Goal: Task Accomplishment & Management: Complete application form

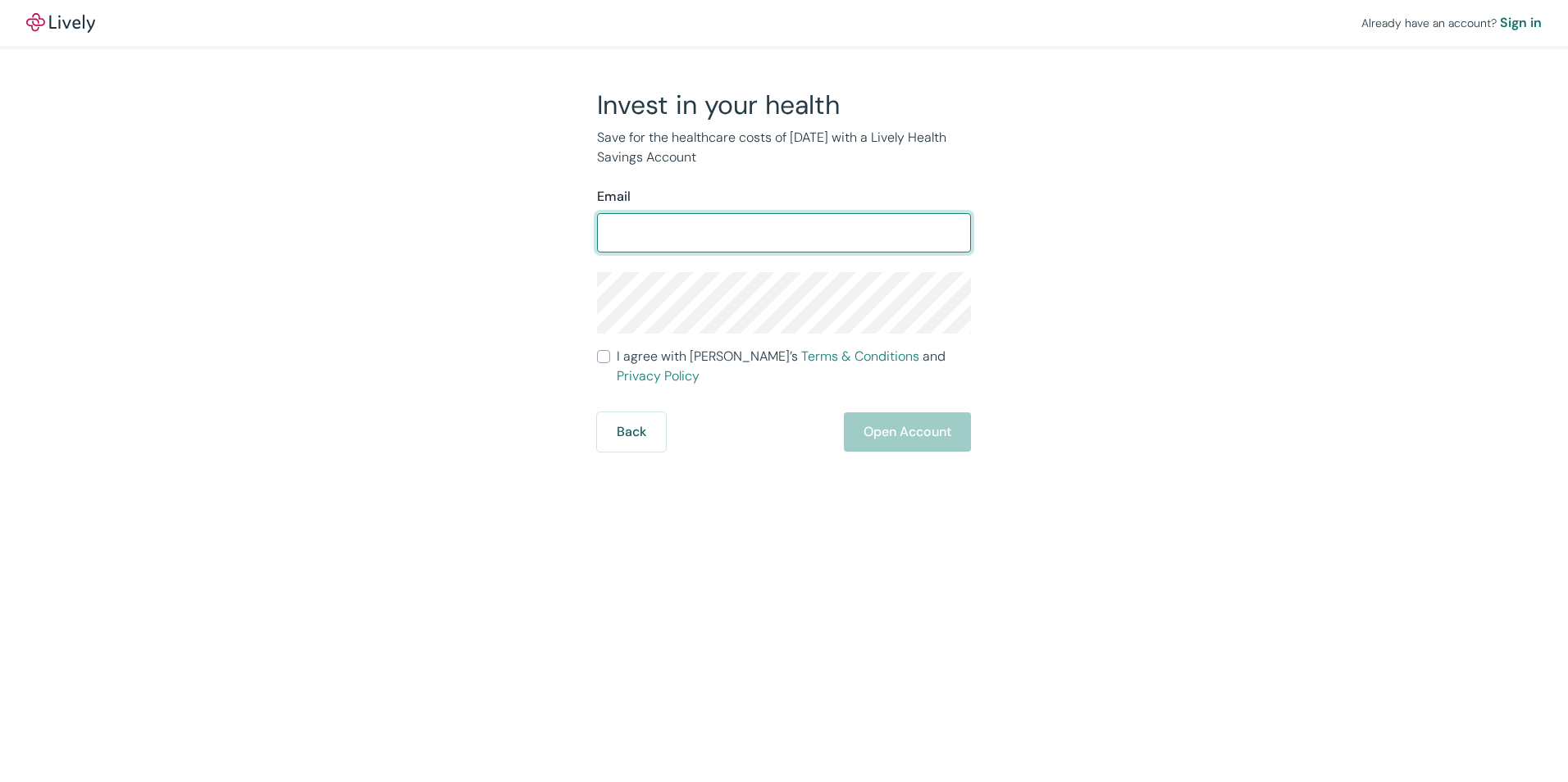
click at [798, 234] on input "Email" at bounding box center [784, 232] width 374 height 32
type input "[EMAIL_ADDRESS][DOMAIN_NAME]"
drag, startPoint x: 752, startPoint y: 222, endPoint x: 200, endPoint y: 177, distance: 553.8
click at [200, 177] on div "Already have an account? Sign in Invest in your health Save for the healthcare …" at bounding box center [784, 226] width 1568 height 452
type input "[EMAIL_ADDRESS][DOMAIN_NAME]"
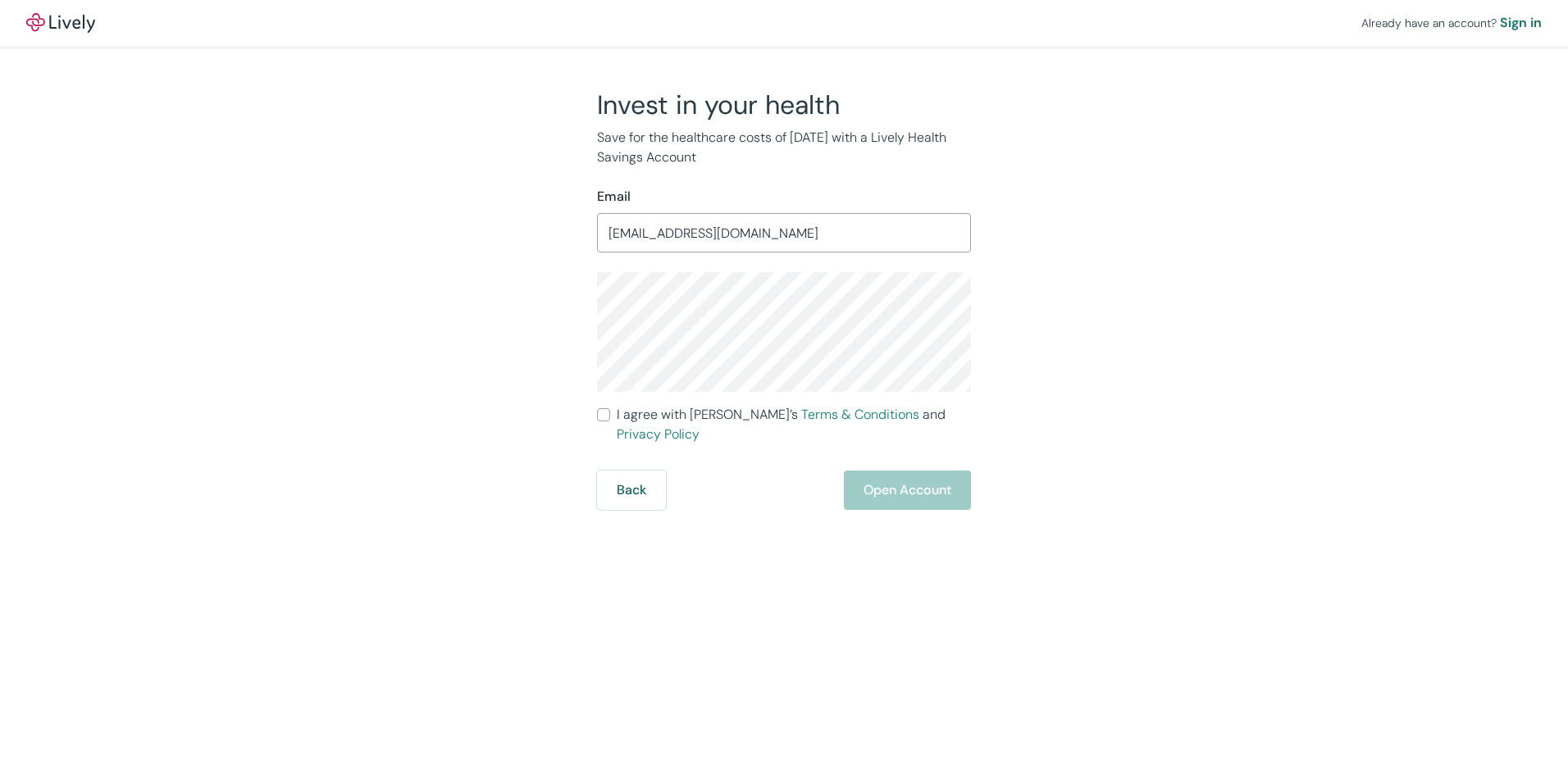
click at [600, 413] on input "I agree with Lively’s Terms & Conditions and Privacy Policy" at bounding box center [604, 414] width 13 height 13
checkbox input "true"
click at [870, 480] on button "Open Account" at bounding box center [908, 490] width 127 height 39
